Goal: Task Accomplishment & Management: Complete application form

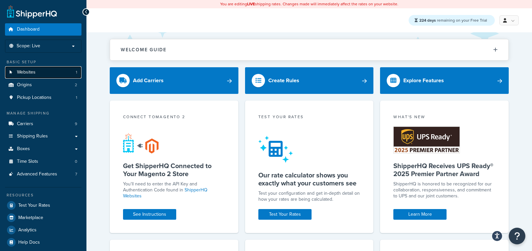
click at [22, 72] on span "Websites" at bounding box center [26, 73] width 19 height 6
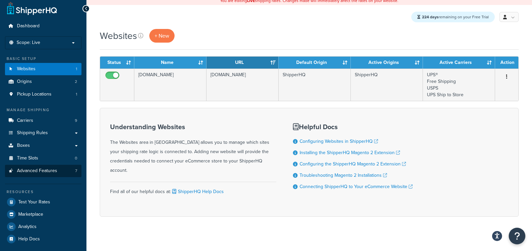
scroll to position [5, 0]
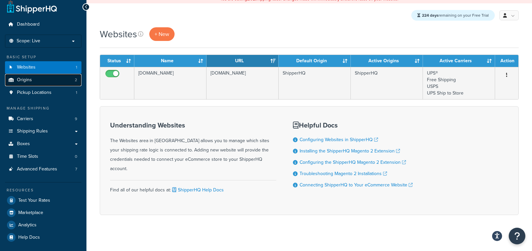
click at [31, 82] on span "Origins" at bounding box center [24, 80] width 15 height 6
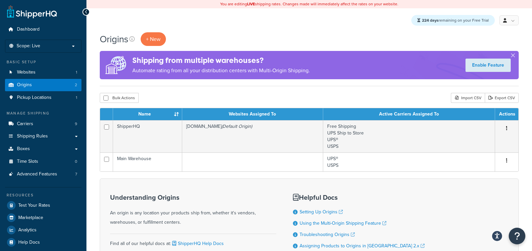
click at [24, 63] on div "Basic Setup" at bounding box center [43, 62] width 77 height 6
click at [30, 29] on span "Dashboard" at bounding box center [28, 30] width 23 height 6
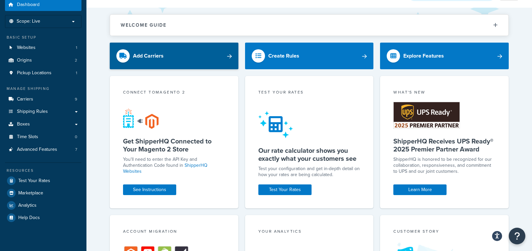
scroll to position [48, 0]
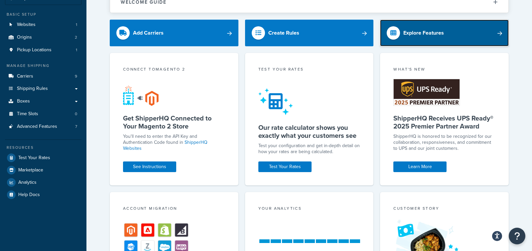
click at [465, 33] on link "Explore Features" at bounding box center [444, 33] width 129 height 27
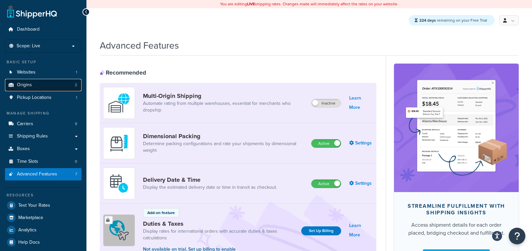
click at [26, 82] on span "Origins" at bounding box center [24, 85] width 15 height 6
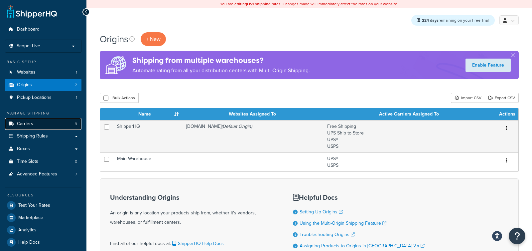
click at [32, 125] on span "Carriers" at bounding box center [25, 124] width 16 height 6
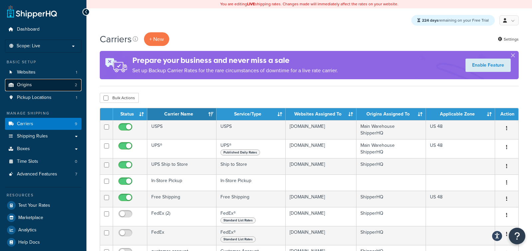
click at [31, 85] on span "Origins" at bounding box center [24, 85] width 15 height 6
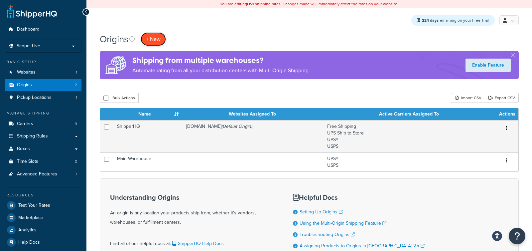
click at [152, 43] on span "+ New" at bounding box center [153, 39] width 15 height 8
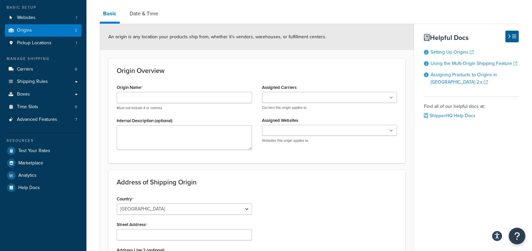
scroll to position [55, 0]
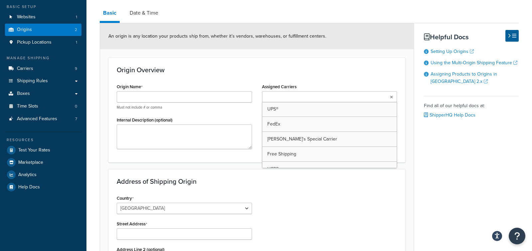
click at [291, 97] on input "Assigned Carriers" at bounding box center [293, 96] width 59 height 7
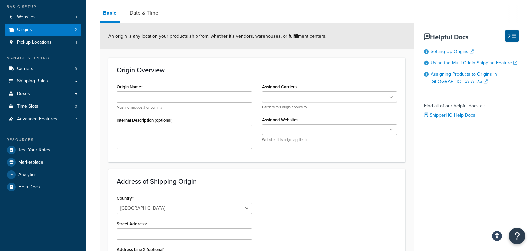
click at [255, 79] on div "Origin Overview Origin Name Must not include # or comma Internal Description (o…" at bounding box center [256, 110] width 297 height 104
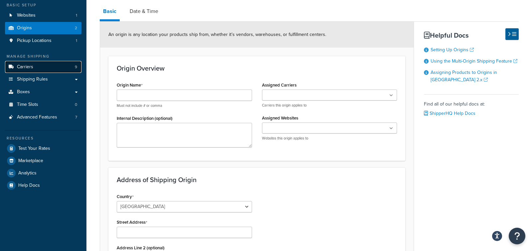
click at [30, 65] on span "Carriers" at bounding box center [25, 67] width 16 height 6
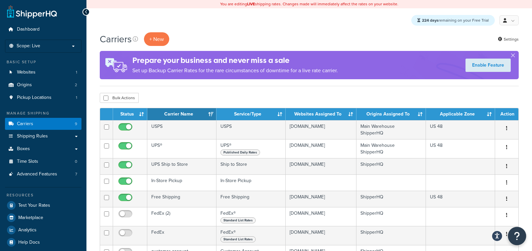
click at [521, 236] on button "Open Resource Center" at bounding box center [517, 236] width 18 height 18
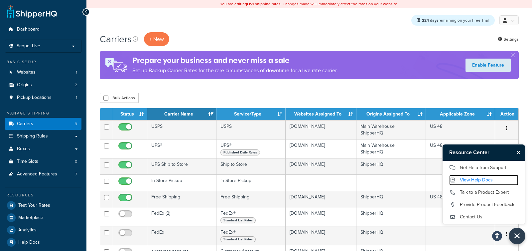
click at [481, 180] on link "View Help Docs" at bounding box center [483, 180] width 69 height 11
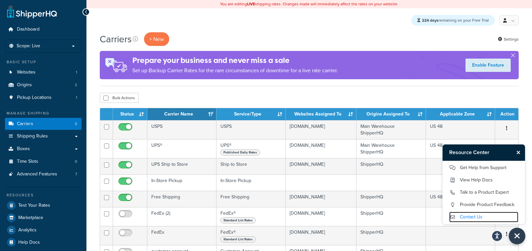
click at [470, 216] on link "Contact Us" at bounding box center [483, 217] width 69 height 11
